Goal: Task Accomplishment & Management: Use online tool/utility

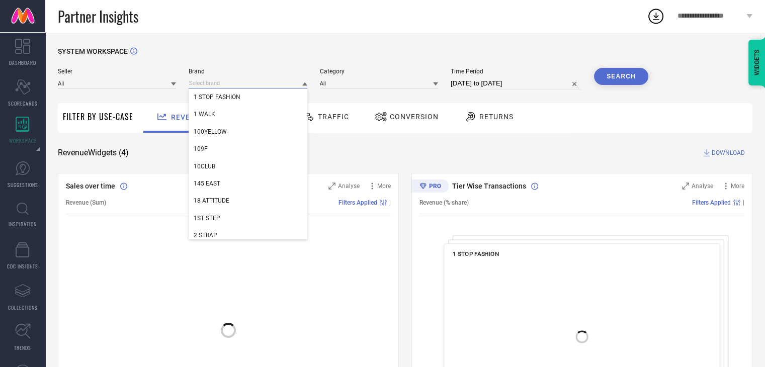
click at [208, 79] on input at bounding box center [248, 83] width 118 height 11
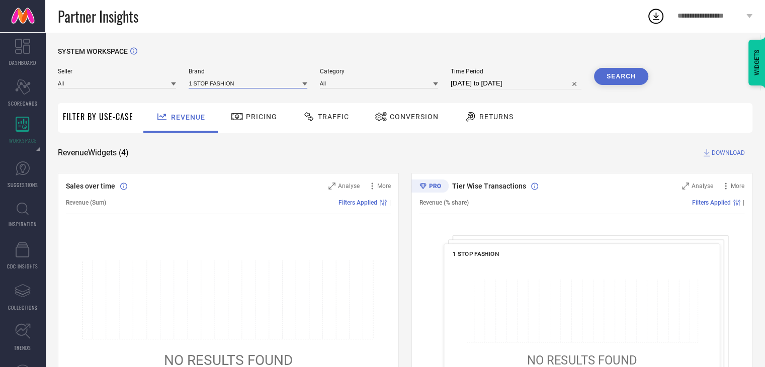
click at [208, 79] on input at bounding box center [248, 83] width 118 height 11
type input "[PERSON_NAME]"
click at [215, 95] on span "ARETTO" at bounding box center [205, 97] width 22 height 7
click at [342, 80] on input at bounding box center [379, 83] width 118 height 11
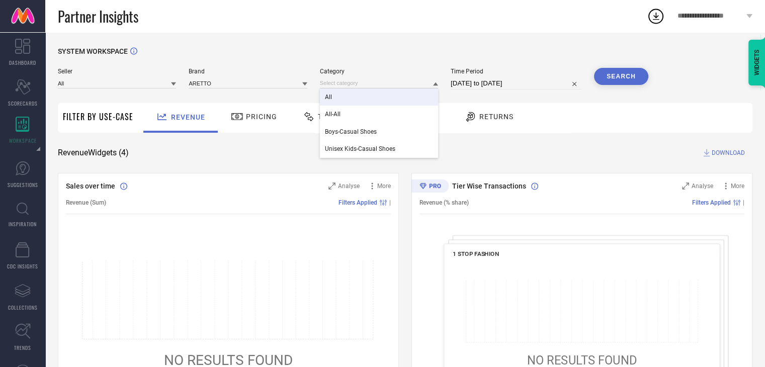
click at [341, 92] on div "All" at bounding box center [379, 96] width 118 height 17
select select "6"
select select "2025"
select select "7"
select select "2025"
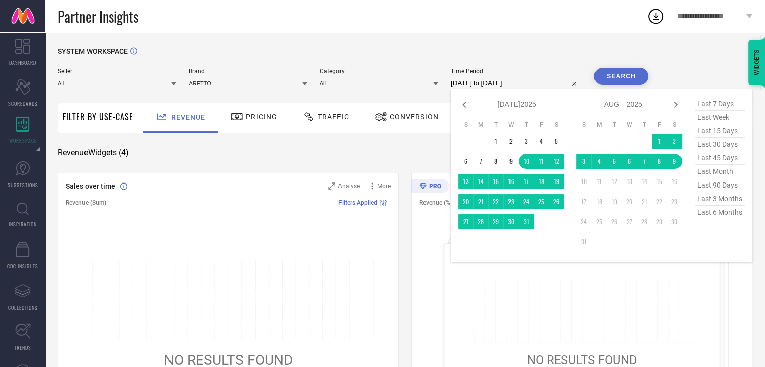
click at [520, 83] on input "[DATE] to [DATE]" at bounding box center [515, 83] width 131 height 12
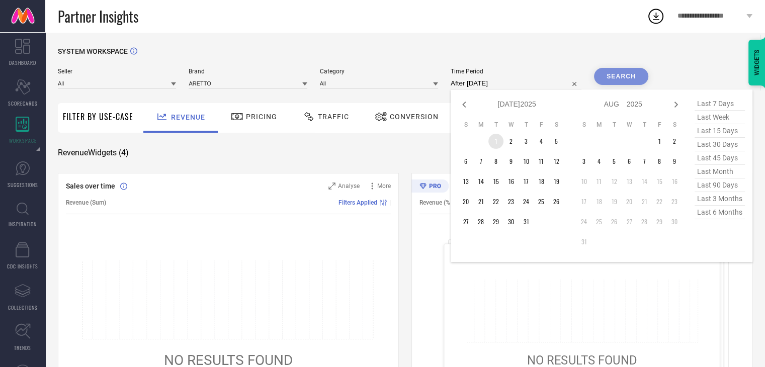
click at [495, 145] on td "1" at bounding box center [495, 141] width 15 height 15
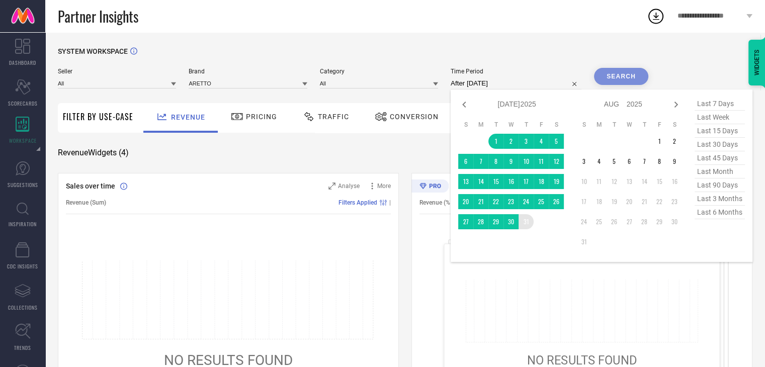
type input "[DATE] to [DATE]"
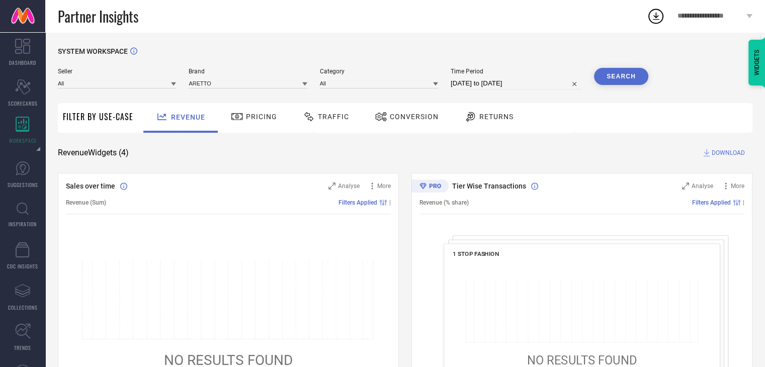
click at [612, 77] on button "Search" at bounding box center [621, 76] width 54 height 17
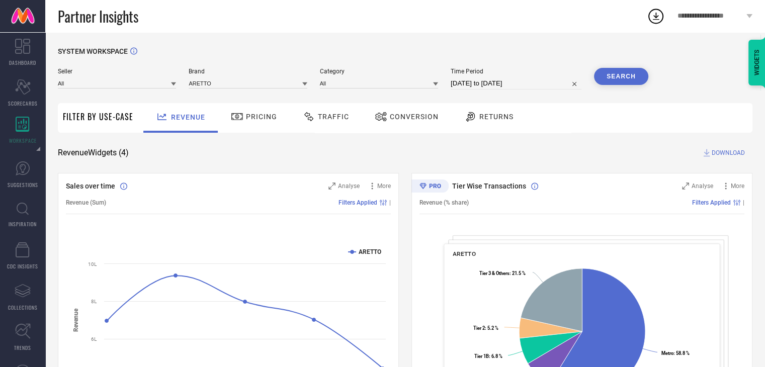
click at [719, 150] on span "DOWNLOAD" at bounding box center [727, 153] width 33 height 10
click at [653, 19] on icon at bounding box center [655, 17] width 7 height 8
